Goal: Find specific page/section: Find specific page/section

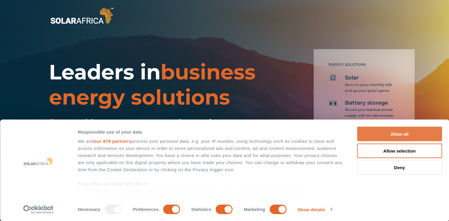
click at [404, 132] on button "Allow all" at bounding box center [399, 134] width 85 height 15
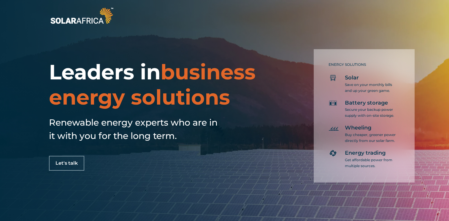
click at [420, 124] on div "ENERGY SOLUTIONS Solar Save on your monthly bills and up your green game. Batte…" at bounding box center [349, 112] width 161 height 141
click at [424, 134] on div "ENERGY SOLUTIONS Solar Save on your monthly bills and up your green game. Batte…" at bounding box center [349, 112] width 161 height 141
click at [73, 162] on span "Let's talk" at bounding box center [66, 163] width 22 height 5
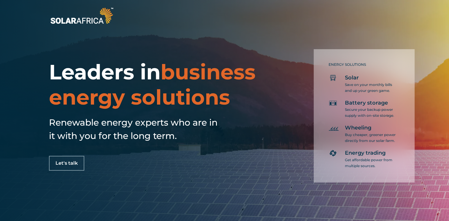
click at [87, 21] on img at bounding box center [82, 16] width 66 height 20
